Goal: Navigation & Orientation: Find specific page/section

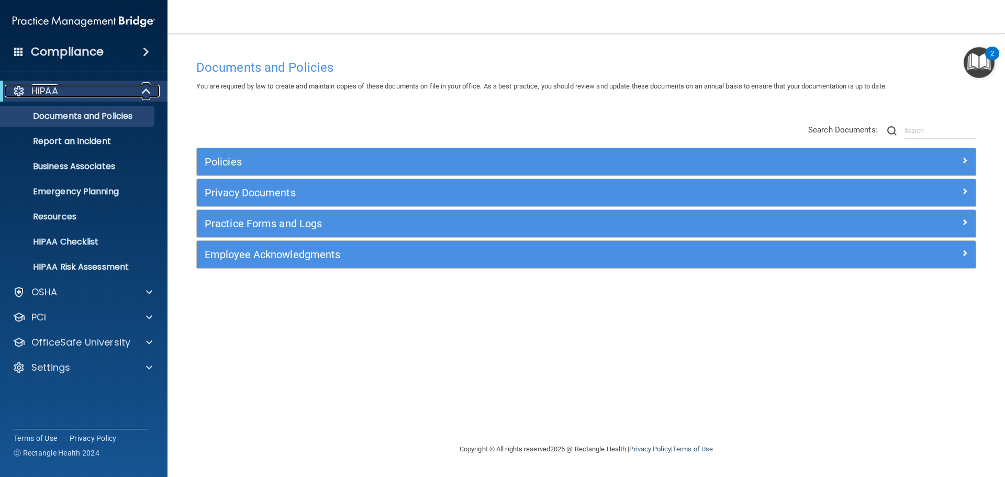
click at [147, 93] on span at bounding box center [147, 91] width 9 height 13
